Goal: Answer question/provide support: Share knowledge or assist other users

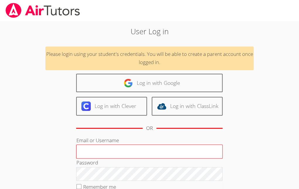
click at [101, 151] on input "Email or Username" at bounding box center [149, 152] width 146 height 14
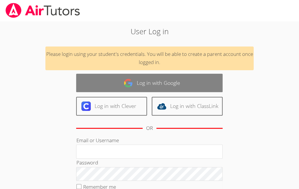
click at [141, 87] on link "Log in with Google" at bounding box center [149, 83] width 146 height 18
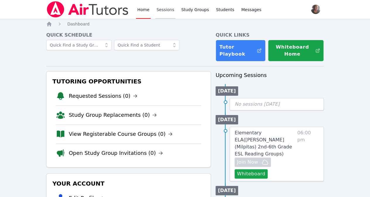
click at [170, 11] on link "Sessions" at bounding box center [165, 9] width 20 height 19
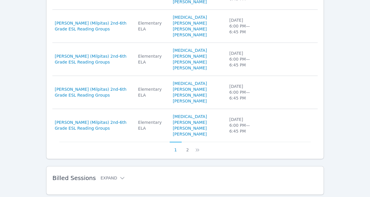
scroll to position [343, 0]
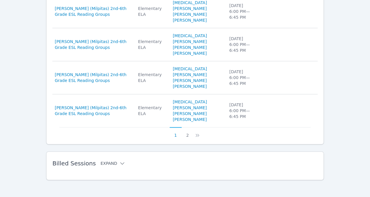
click at [112, 160] on button "Expand" at bounding box center [113, 163] width 25 height 6
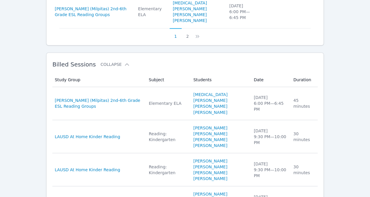
scroll to position [442, 0]
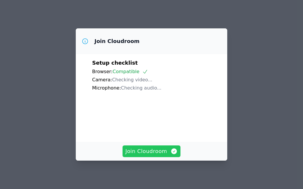
click at [168, 150] on span "Join Cloudroom" at bounding box center [152, 151] width 52 height 8
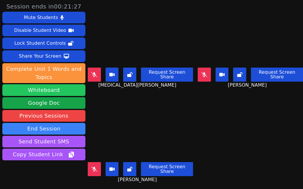
click at [57, 91] on button "Whiteboard" at bounding box center [43, 90] width 83 height 12
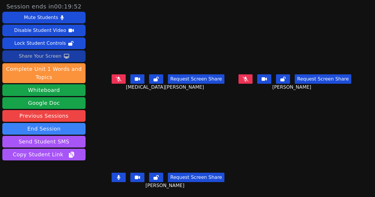
click at [52, 54] on div "Share Your Screen" at bounding box center [40, 56] width 43 height 9
click at [111, 173] on button at bounding box center [118, 177] width 14 height 9
click at [248, 77] on icon at bounding box center [245, 79] width 6 height 5
click at [37, 58] on div "Share Your Screen" at bounding box center [40, 56] width 43 height 9
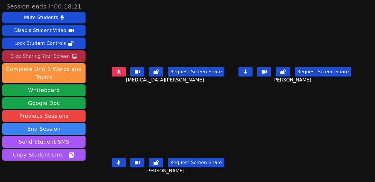
click at [246, 71] on button at bounding box center [245, 71] width 14 height 9
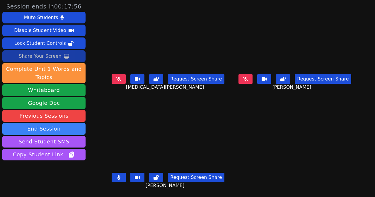
click at [118, 173] on button at bounding box center [118, 177] width 14 height 9
click at [116, 74] on button at bounding box center [118, 78] width 14 height 9
click at [119, 78] on button at bounding box center [118, 78] width 14 height 9
drag, startPoint x: 119, startPoint y: 78, endPoint x: 169, endPoint y: 48, distance: 59.2
click at [169, 48] on div "Syeda Zaidi Request Screen Share Syeda Zaidi" at bounding box center [168, 49] width 122 height 99
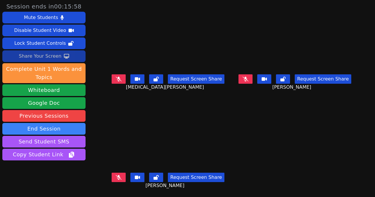
click at [115, 81] on button at bounding box center [118, 78] width 14 height 9
click at [43, 55] on div "Share Your Screen" at bounding box center [40, 56] width 43 height 9
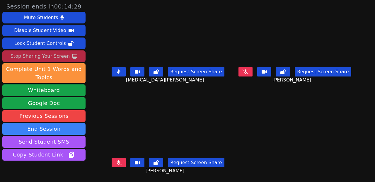
click at [119, 73] on button at bounding box center [118, 71] width 14 height 9
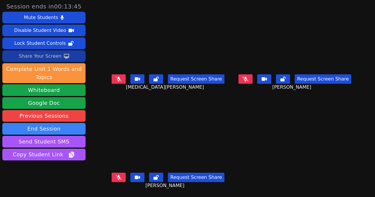
click at [242, 74] on button at bounding box center [245, 78] width 14 height 9
click at [113, 85] on div "Request Screen Share Syeda Zaidi" at bounding box center [168, 83] width 122 height 23
drag, startPoint x: 112, startPoint y: 72, endPoint x: 111, endPoint y: 77, distance: 5.3
click at [111, 77] on button at bounding box center [118, 78] width 14 height 9
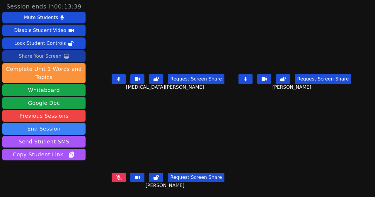
click at [249, 79] on button at bounding box center [245, 78] width 14 height 9
click at [117, 77] on icon at bounding box center [119, 79] width 6 height 5
click at [117, 75] on button at bounding box center [118, 78] width 14 height 9
click at [248, 74] on button at bounding box center [245, 78] width 14 height 9
click at [248, 78] on icon at bounding box center [245, 79] width 6 height 5
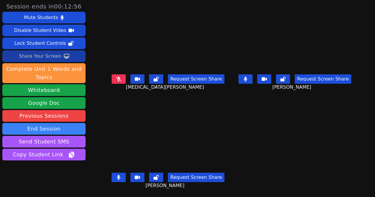
drag, startPoint x: 246, startPoint y: 77, endPoint x: 241, endPoint y: 80, distance: 5.6
click at [241, 80] on button at bounding box center [245, 78] width 14 height 9
click at [117, 175] on icon at bounding box center [118, 177] width 3 height 5
click at [116, 175] on icon at bounding box center [119, 177] width 6 height 5
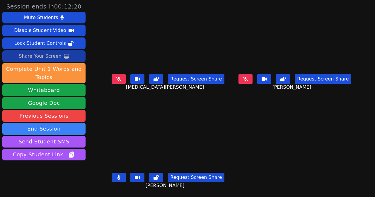
click at [117, 175] on icon at bounding box center [119, 177] width 4 height 5
click at [119, 173] on button at bounding box center [118, 177] width 14 height 9
click at [252, 79] on button at bounding box center [245, 78] width 14 height 9
click at [247, 77] on icon at bounding box center [245, 79] width 3 height 5
click at [116, 175] on icon at bounding box center [119, 177] width 6 height 5
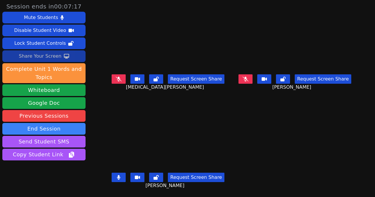
click at [47, 56] on div "Share Your Screen" at bounding box center [40, 56] width 43 height 9
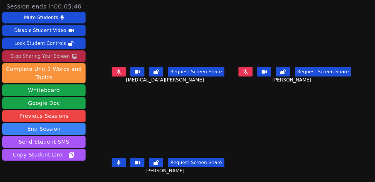
click at [115, 159] on button at bounding box center [118, 162] width 14 height 9
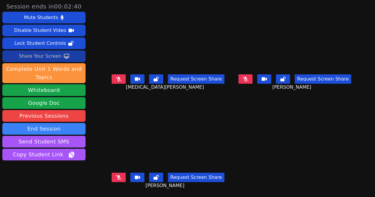
click at [112, 177] on button at bounding box center [118, 177] width 14 height 9
click at [113, 177] on button at bounding box center [118, 177] width 14 height 9
click at [112, 79] on button at bounding box center [118, 78] width 14 height 9
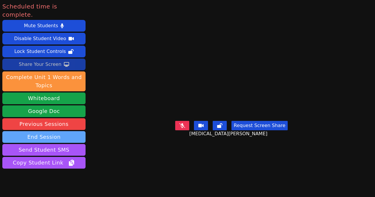
click at [58, 131] on button "End Session" at bounding box center [43, 137] width 83 height 12
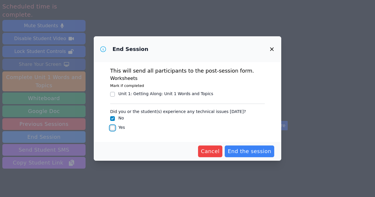
click at [112, 127] on input "Yes" at bounding box center [112, 128] width 5 height 5
checkbox input "true"
checkbox input "false"
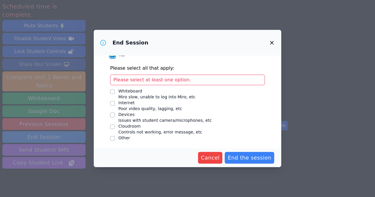
scroll to position [66, 0]
click at [114, 91] on input "Whiteboard Miro slow, unable to log into Miro, etc" at bounding box center [112, 91] width 5 height 5
checkbox input "true"
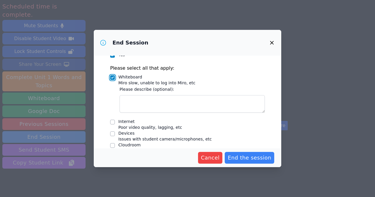
scroll to position [85, 0]
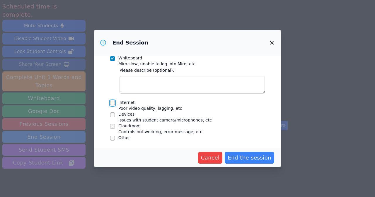
click at [111, 104] on input "Internet Poor video quality, lagging, etc" at bounding box center [112, 103] width 5 height 5
checkbox input "true"
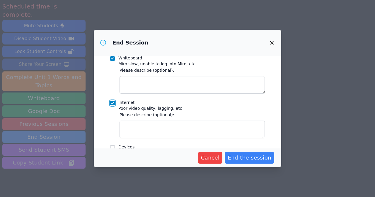
scroll to position [118, 0]
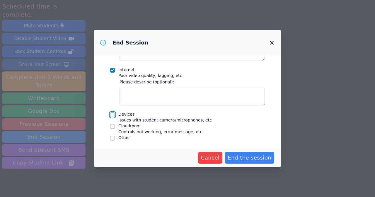
click at [114, 114] on input "Devices Issues with student camera/microphones, etc" at bounding box center [112, 114] width 5 height 5
checkbox input "true"
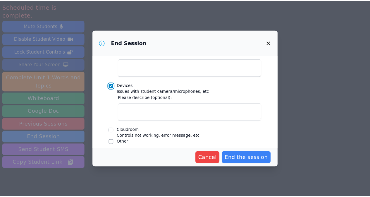
scroll to position [151, 0]
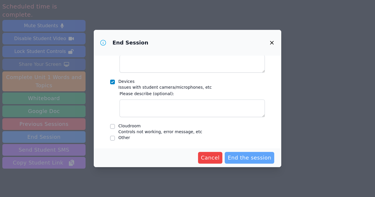
click at [238, 157] on span "End the session" at bounding box center [249, 158] width 44 height 8
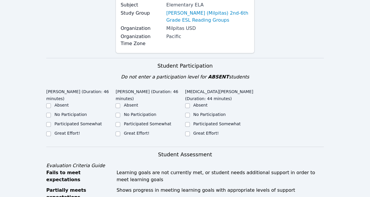
scroll to position [81, 0]
click at [49, 133] on input "Great Effort!" at bounding box center [48, 133] width 5 height 5
checkbox input "true"
click at [118, 134] on input "Great Effort!" at bounding box center [118, 133] width 5 height 5
checkbox input "true"
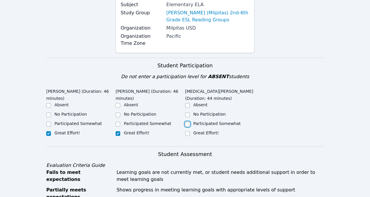
click at [186, 122] on input "Participated Somewhat" at bounding box center [187, 124] width 5 height 5
checkbox input "true"
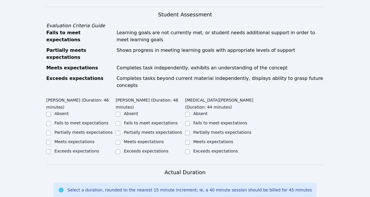
scroll to position [222, 0]
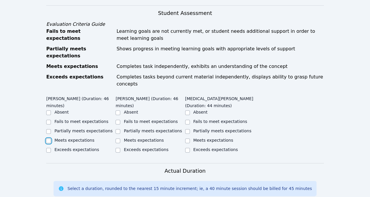
click at [49, 138] on input "Meets expectations" at bounding box center [48, 140] width 5 height 5
checkbox input "true"
click at [117, 138] on input "Meets expectations" at bounding box center [118, 140] width 5 height 5
checkbox input "true"
click at [186, 138] on input "Meets expectations" at bounding box center [187, 140] width 5 height 5
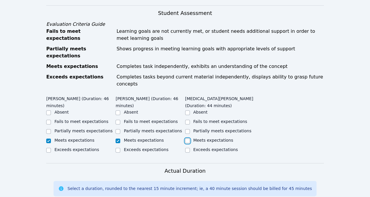
checkbox input "true"
click at [187, 129] on input "Partially meets expectations" at bounding box center [187, 131] width 5 height 5
checkbox input "true"
checkbox input "false"
click at [254, 147] on div "Exceeds expectations" at bounding box center [219, 150] width 69 height 7
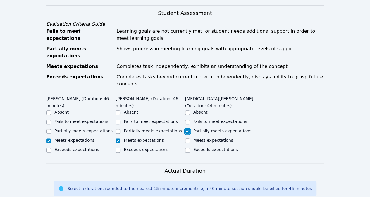
click at [189, 129] on input "Partially meets expectations" at bounding box center [187, 131] width 5 height 5
checkbox input "true"
click at [118, 129] on input "Partially meets expectations" at bounding box center [118, 131] width 5 height 5
checkbox input "true"
checkbox input "false"
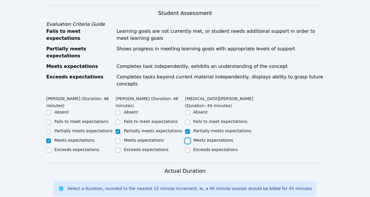
click at [188, 138] on input "Meets expectations" at bounding box center [187, 140] width 5 height 5
checkbox input "true"
checkbox input "false"
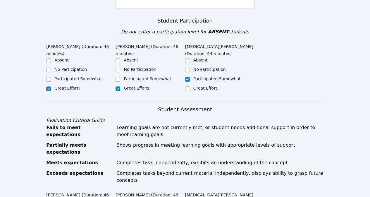
scroll to position [126, 0]
click at [187, 87] on input "Great Effort!" at bounding box center [187, 89] width 5 height 5
checkbox input "true"
checkbox input "false"
click at [115, 78] on div "Participated Somewhat" at bounding box center [80, 79] width 69 height 7
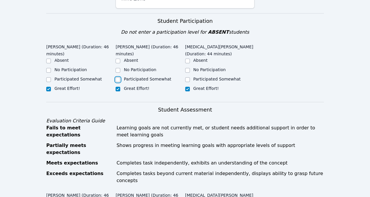
click at [118, 79] on input "Participated Somewhat" at bounding box center [118, 79] width 5 height 5
checkbox input "true"
checkbox input "false"
click at [252, 93] on div "Syeda Zaidi (Duration: 44 minutes) Absent No Participation Participated Somewha…" at bounding box center [219, 70] width 69 height 57
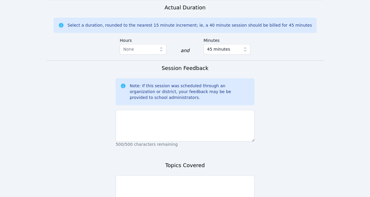
scroll to position [354, 0]
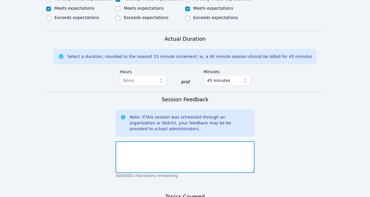
click at [188, 141] on textarea at bounding box center [185, 157] width 139 height 32
type textarea "A"
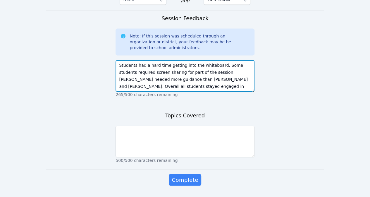
scroll to position [436, 0]
type textarea "Students had a hard time getting into the whiteboard. Some students required sc…"
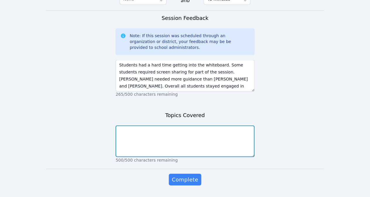
click at [188, 139] on textarea at bounding box center [185, 141] width 139 height 32
click at [188, 139] on textarea "Getting to know me" at bounding box center [185, 141] width 139 height 32
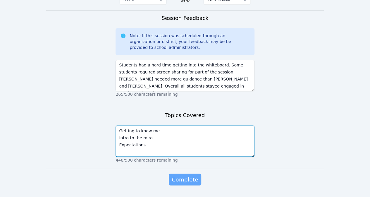
type textarea "Getting to know me Intro to the miro Expectations"
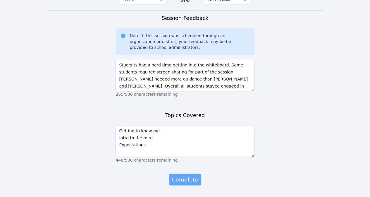
click at [185, 175] on span "Complete" at bounding box center [185, 179] width 26 height 8
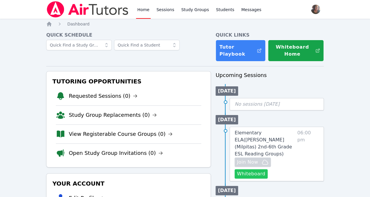
click at [261, 169] on button "Whiteboard" at bounding box center [251, 173] width 33 height 9
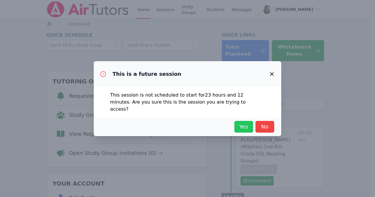
click at [240, 125] on span "Yes" at bounding box center [243, 127] width 13 height 8
